Goal: Information Seeking & Learning: Learn about a topic

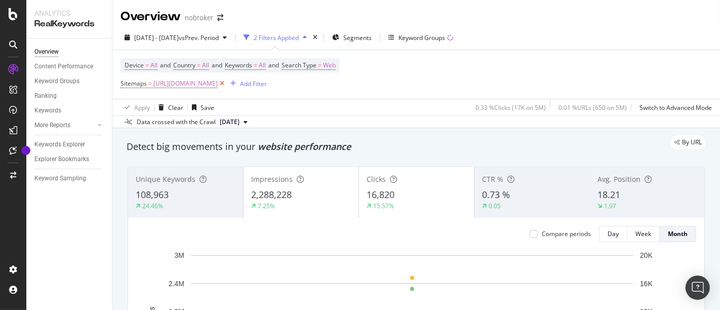
click at [226, 82] on icon at bounding box center [222, 83] width 9 height 10
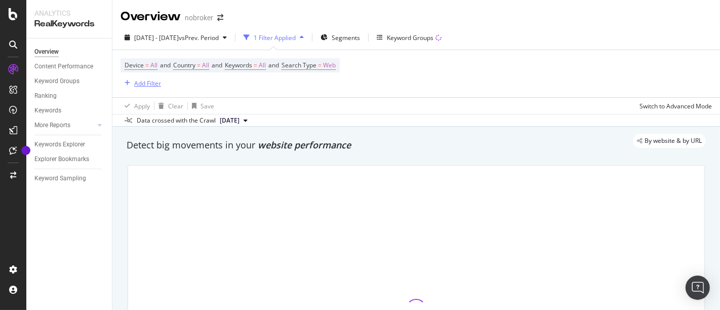
click at [148, 83] on div "Add Filter" at bounding box center [147, 83] width 27 height 9
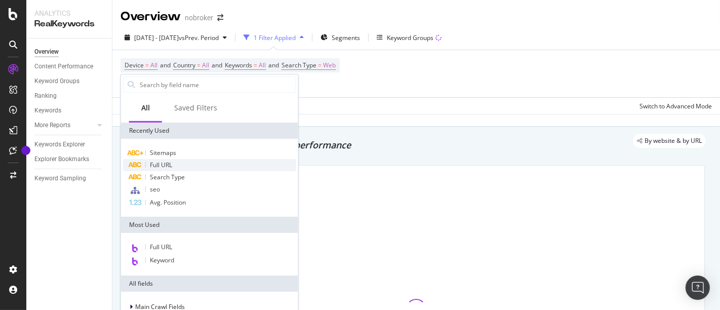
click at [175, 162] on div "Full URL" at bounding box center [209, 165] width 173 height 12
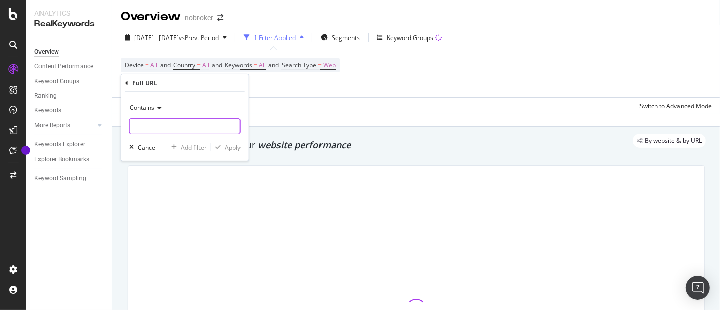
click at [169, 120] on input "text" at bounding box center [185, 126] width 110 height 16
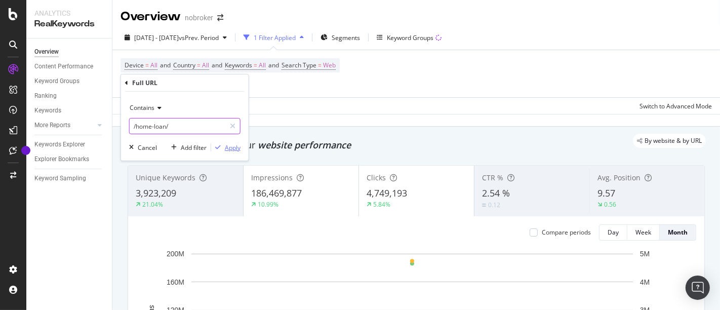
type input "/home-loan/"
click at [231, 146] on div "Apply" at bounding box center [233, 147] width 16 height 9
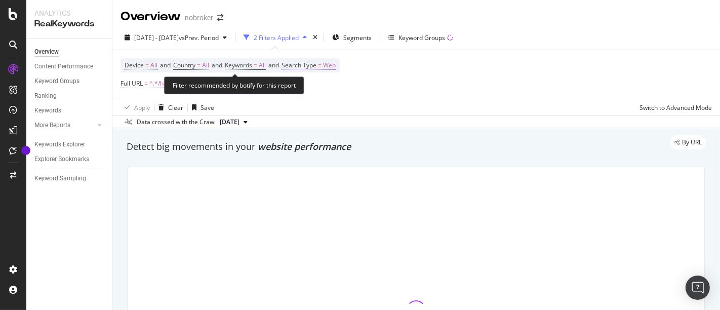
click at [321, 62] on span "=" at bounding box center [320, 65] width 4 height 9
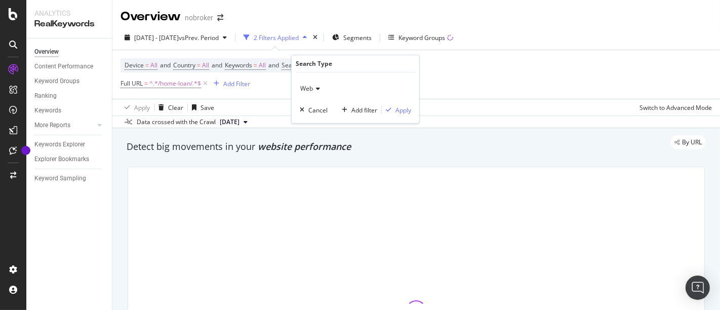
click at [312, 85] on div "Web" at bounding box center [355, 88] width 111 height 16
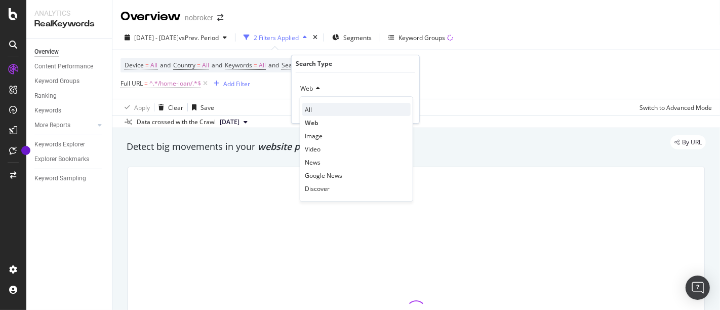
click at [313, 112] on div "All" at bounding box center [356, 109] width 108 height 13
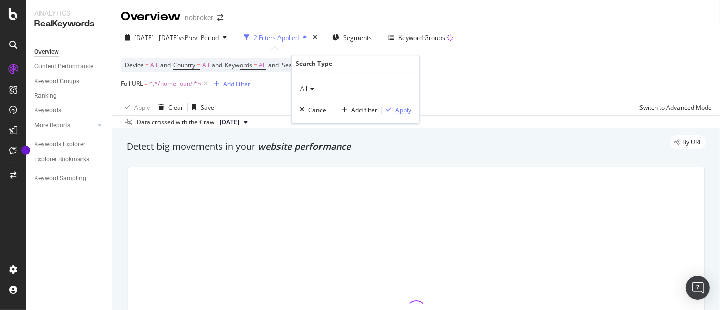
click at [406, 113] on div "Apply" at bounding box center [403, 110] width 16 height 9
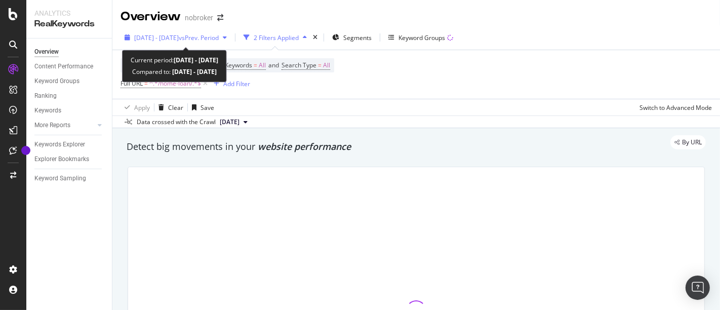
click at [219, 37] on span "vs Prev. Period" at bounding box center [199, 37] width 40 height 9
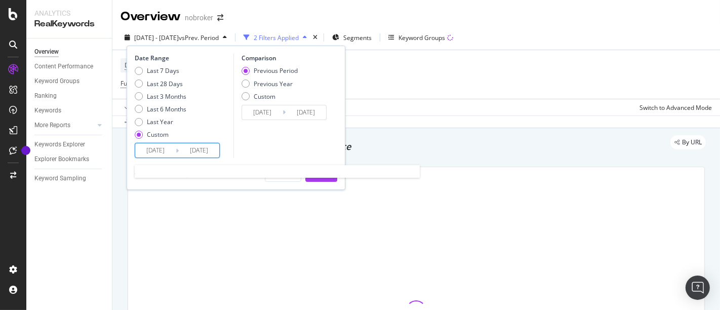
click at [164, 148] on input "[DATE]" at bounding box center [155, 150] width 41 height 14
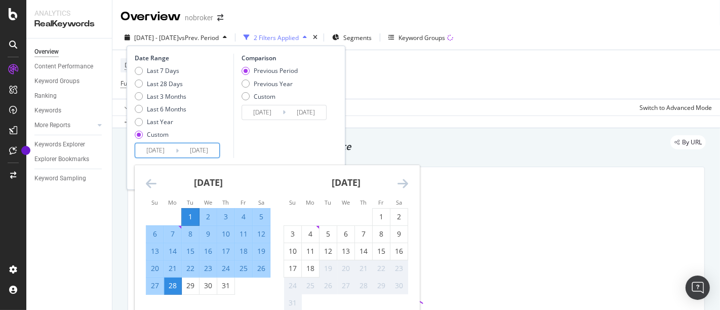
click at [190, 210] on div "1" at bounding box center [190, 217] width 17 height 17
click at [222, 281] on div "31" at bounding box center [225, 285] width 17 height 10
type input "[DATE]"
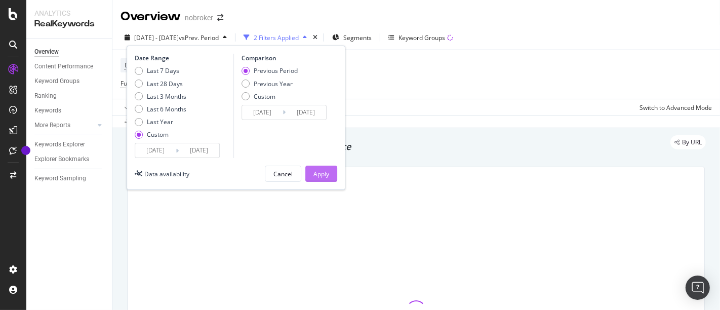
click at [325, 176] on div "Apply" at bounding box center [321, 174] width 16 height 9
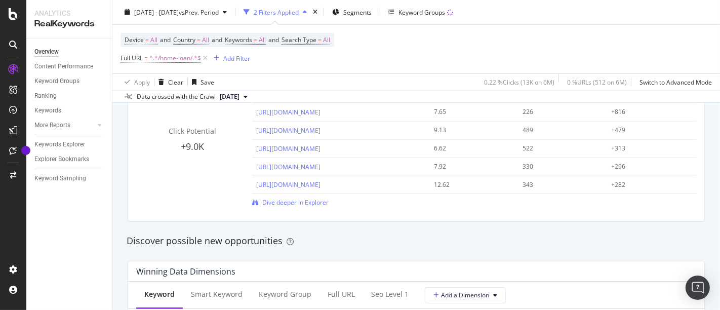
scroll to position [771, 0]
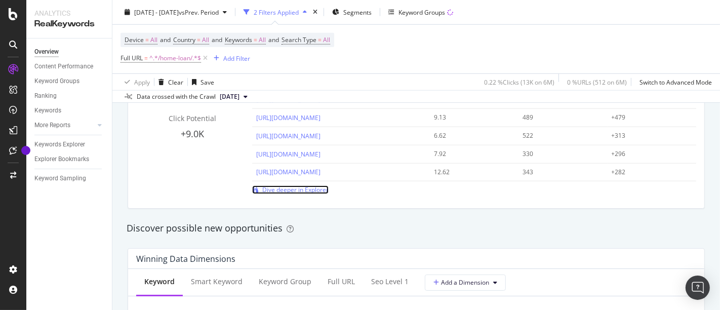
click at [311, 191] on span "Dive deeper in Explorer" at bounding box center [295, 189] width 66 height 9
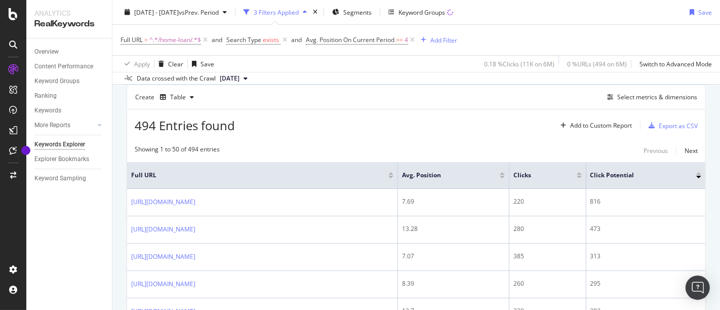
scroll to position [93, 0]
click at [652, 93] on div "Select metrics & dimensions" at bounding box center [657, 95] width 80 height 9
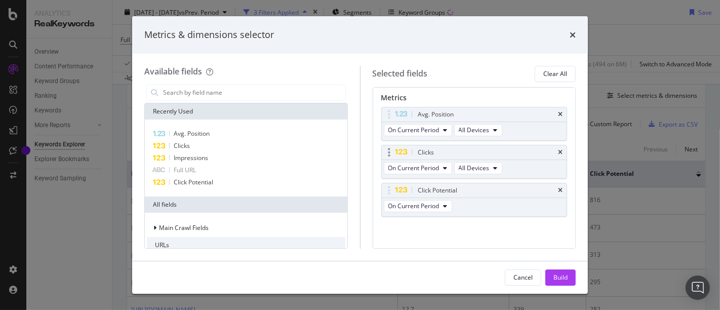
scroll to position [52, 0]
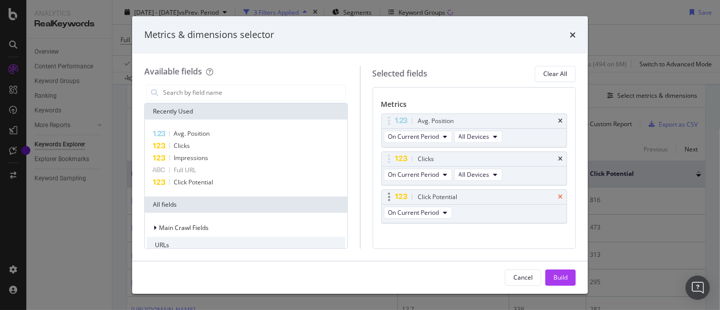
click at [558, 195] on icon "times" at bounding box center [560, 197] width 5 height 6
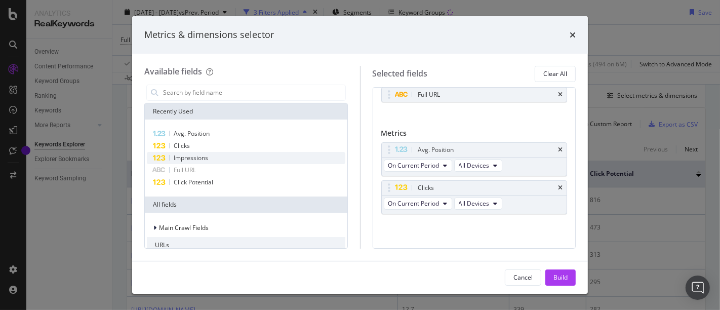
scroll to position [20, 0]
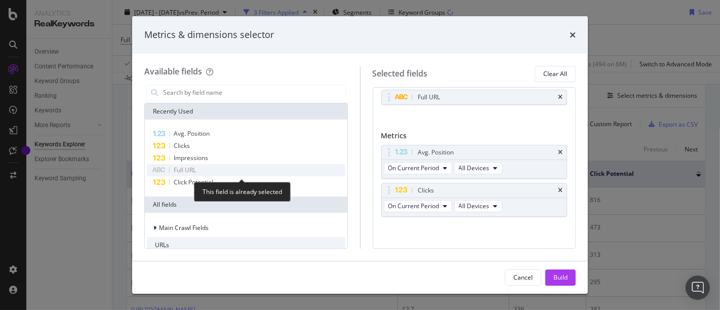
click at [247, 164] on div "Full URL" at bounding box center [246, 170] width 198 height 12
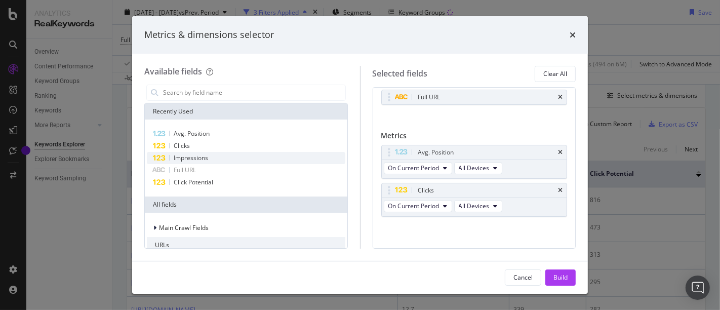
click at [251, 155] on div "Impressions" at bounding box center [246, 158] width 198 height 12
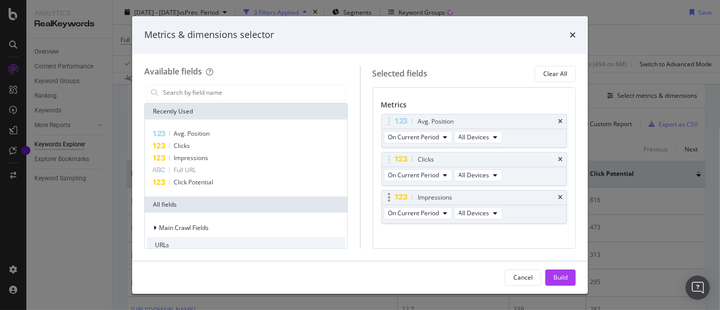
scroll to position [54, 0]
click at [550, 280] on button "Build" at bounding box center [560, 277] width 30 height 16
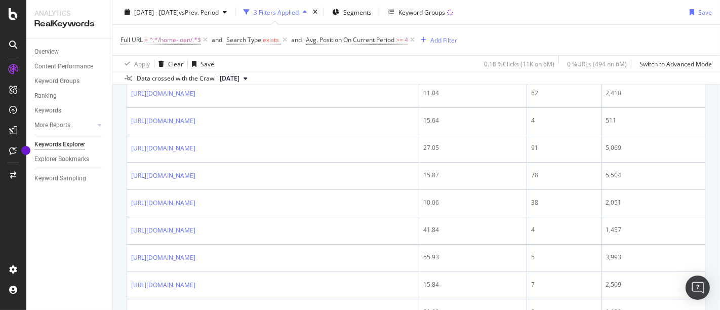
scroll to position [791, 0]
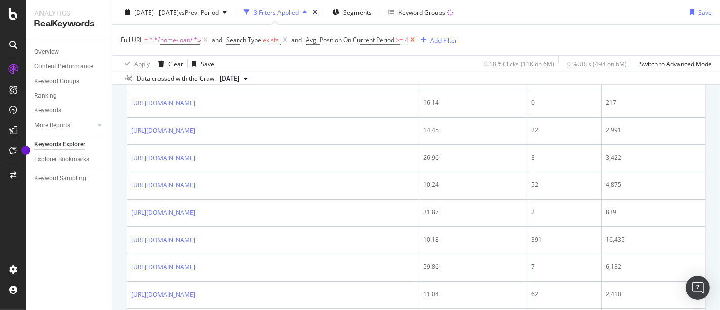
click at [415, 39] on icon at bounding box center [412, 40] width 9 height 10
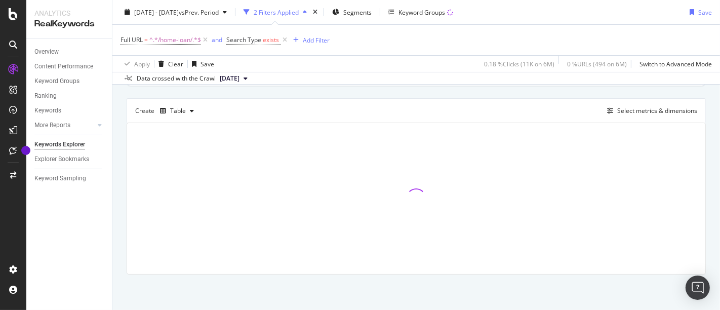
scroll to position [76, 0]
click at [313, 42] on div "Add Filter" at bounding box center [316, 39] width 27 height 9
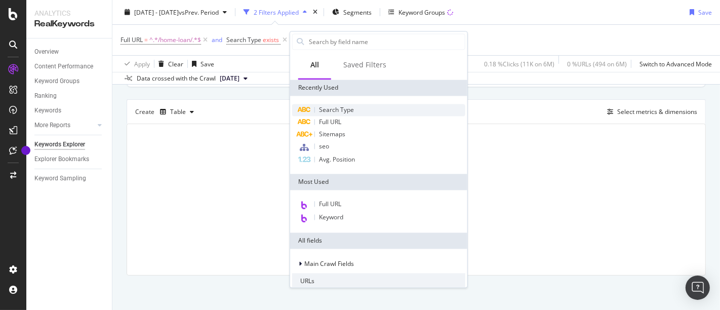
click at [351, 105] on div "Search Type" at bounding box center [378, 110] width 173 height 12
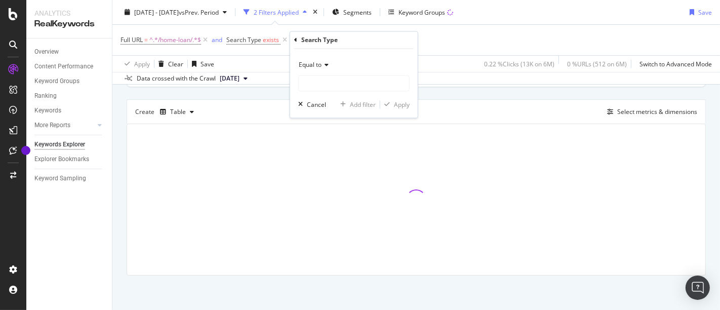
click at [326, 62] on icon at bounding box center [324, 65] width 7 height 6
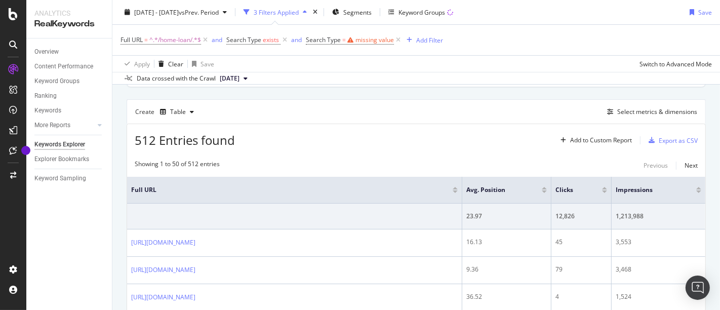
click at [434, 39] on div "Full URL = ^.*/home-loan/.*$ and Search Type exists and Search Type = missing v…" at bounding box center [415, 40] width 591 height 30
click at [395, 38] on icon at bounding box center [398, 40] width 9 height 10
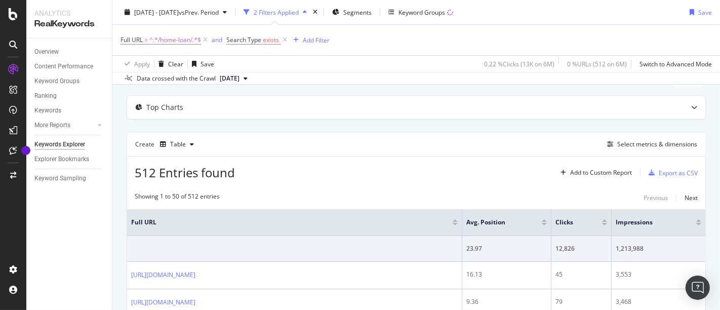
scroll to position [0, 0]
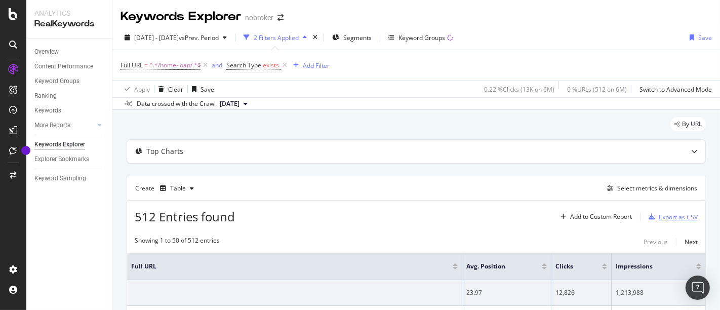
click at [659, 213] on div "Export as CSV" at bounding box center [678, 217] width 39 height 9
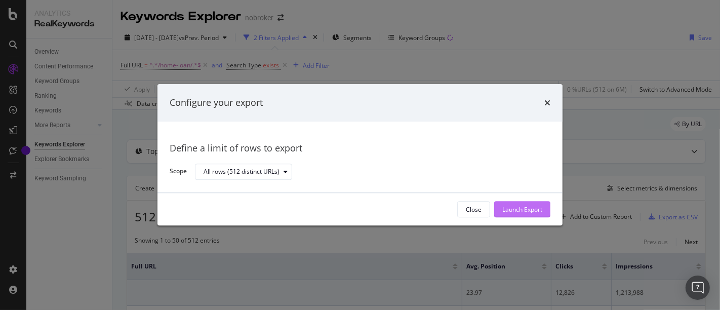
click at [533, 211] on div "Launch Export" at bounding box center [522, 209] width 40 height 9
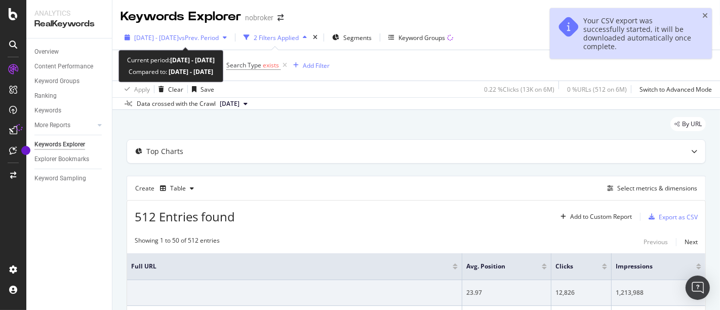
click at [207, 41] on span "vs Prev. Period" at bounding box center [199, 37] width 40 height 9
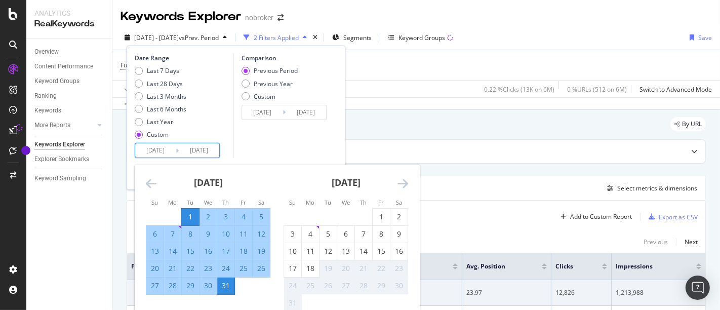
click at [152, 148] on input "[DATE]" at bounding box center [155, 150] width 41 height 14
click at [146, 186] on icon "Move backward to switch to the previous month." at bounding box center [151, 183] width 11 height 12
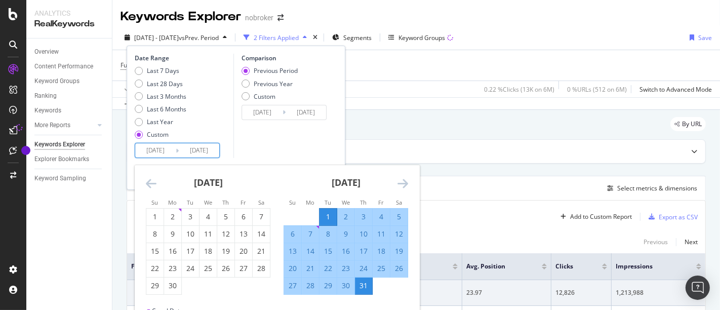
click at [146, 186] on icon "Move backward to switch to the previous month." at bounding box center [151, 183] width 11 height 12
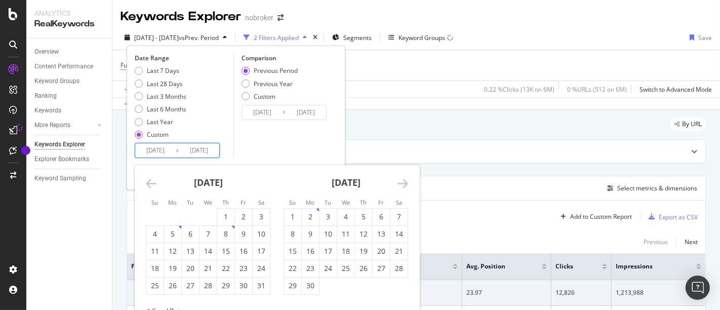
click at [146, 186] on icon "Move backward to switch to the previous month." at bounding box center [151, 183] width 11 height 12
click at [190, 217] on div "1" at bounding box center [190, 217] width 17 height 10
type input "[DATE]"
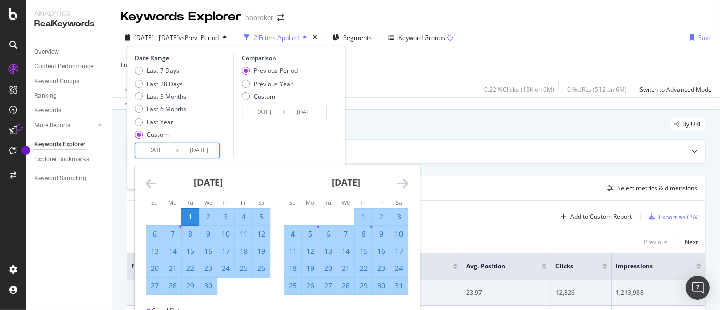
click at [214, 285] on div "30" at bounding box center [207, 285] width 17 height 10
type input "[DATE]"
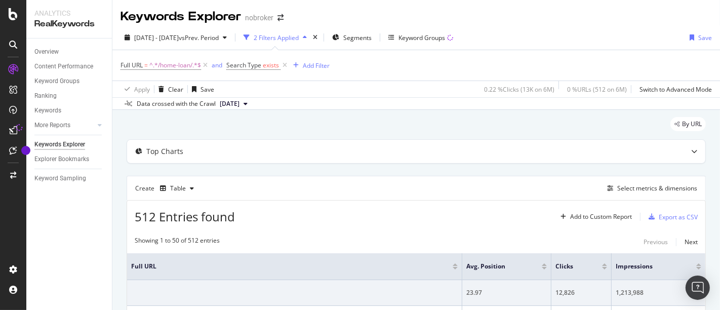
click at [537, 26] on div "[DATE] - [DATE] vs Prev. Period 2 Filters Applied Segments Keyword Groups Save …" at bounding box center [416, 67] width 608 height 85
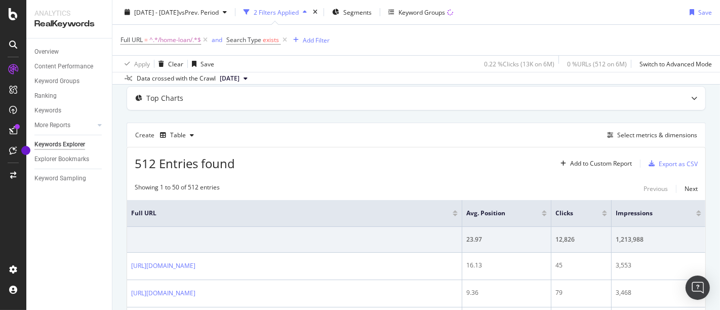
scroll to position [41, 0]
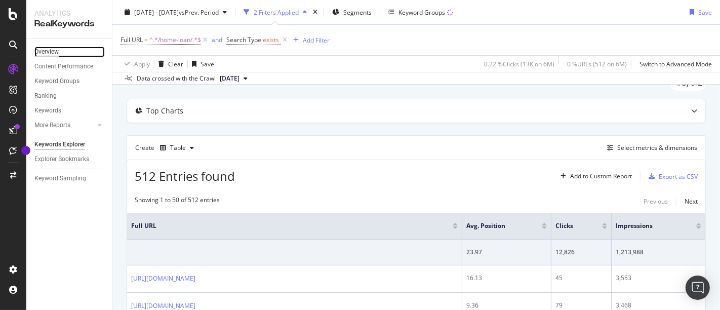
click at [53, 49] on div "Overview" at bounding box center [46, 52] width 24 height 11
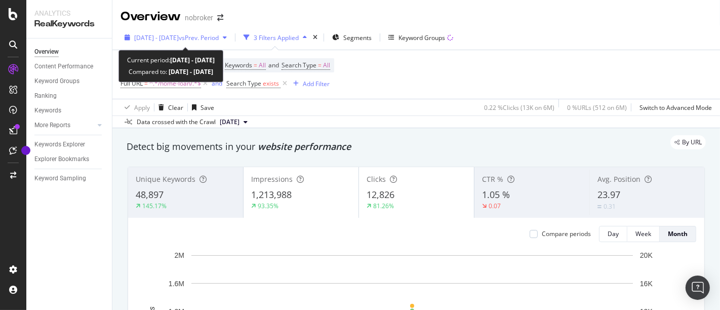
click at [166, 34] on span "[DATE] - [DATE]" at bounding box center [156, 37] width 45 height 9
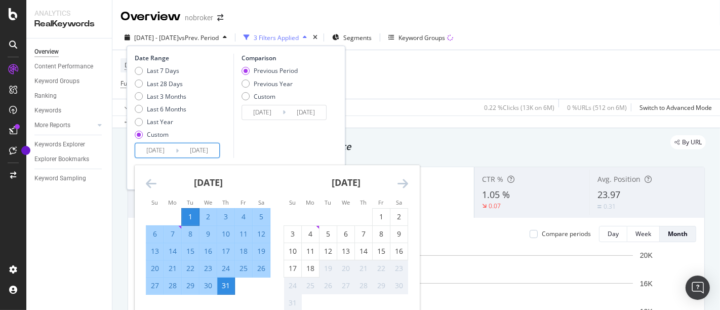
click at [150, 149] on input "[DATE]" at bounding box center [155, 150] width 41 height 14
click at [380, 210] on div "1" at bounding box center [381, 217] width 17 height 17
type input "[DATE]"
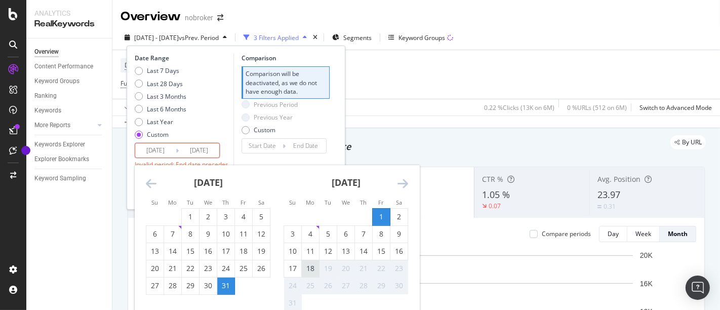
click at [309, 270] on div "18" at bounding box center [310, 268] width 17 height 10
type input "[DATE]"
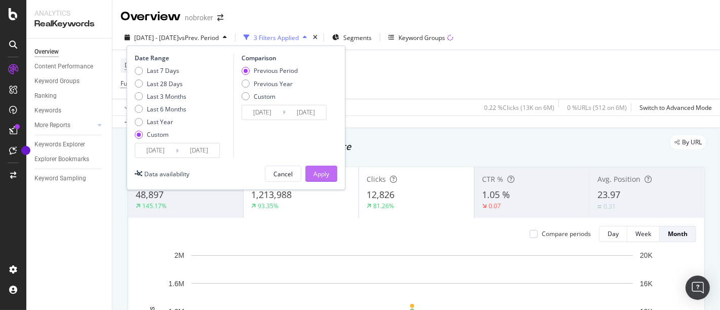
click at [324, 176] on div "Apply" at bounding box center [321, 174] width 16 height 9
